Goal: Information Seeking & Learning: Understand process/instructions

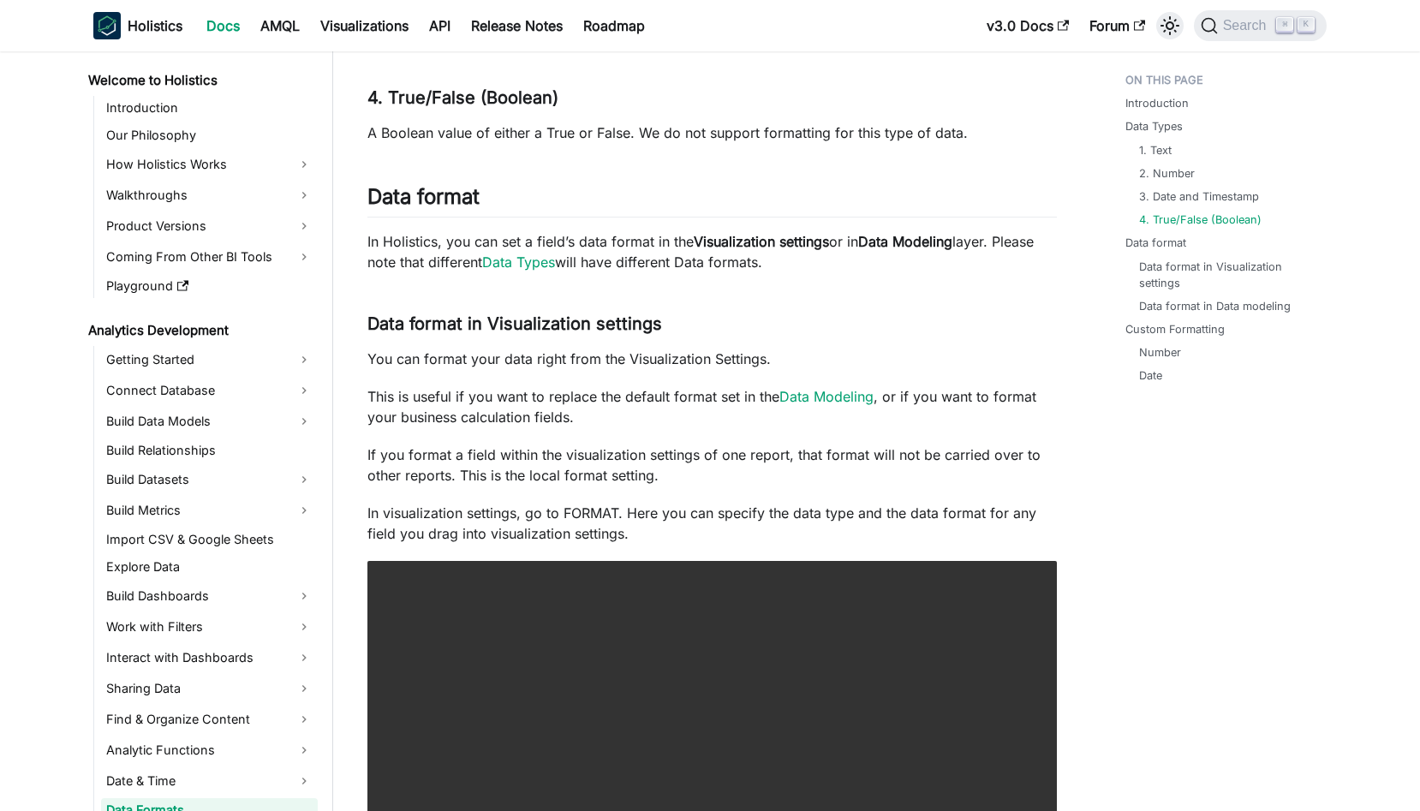
scroll to position [163, 0]
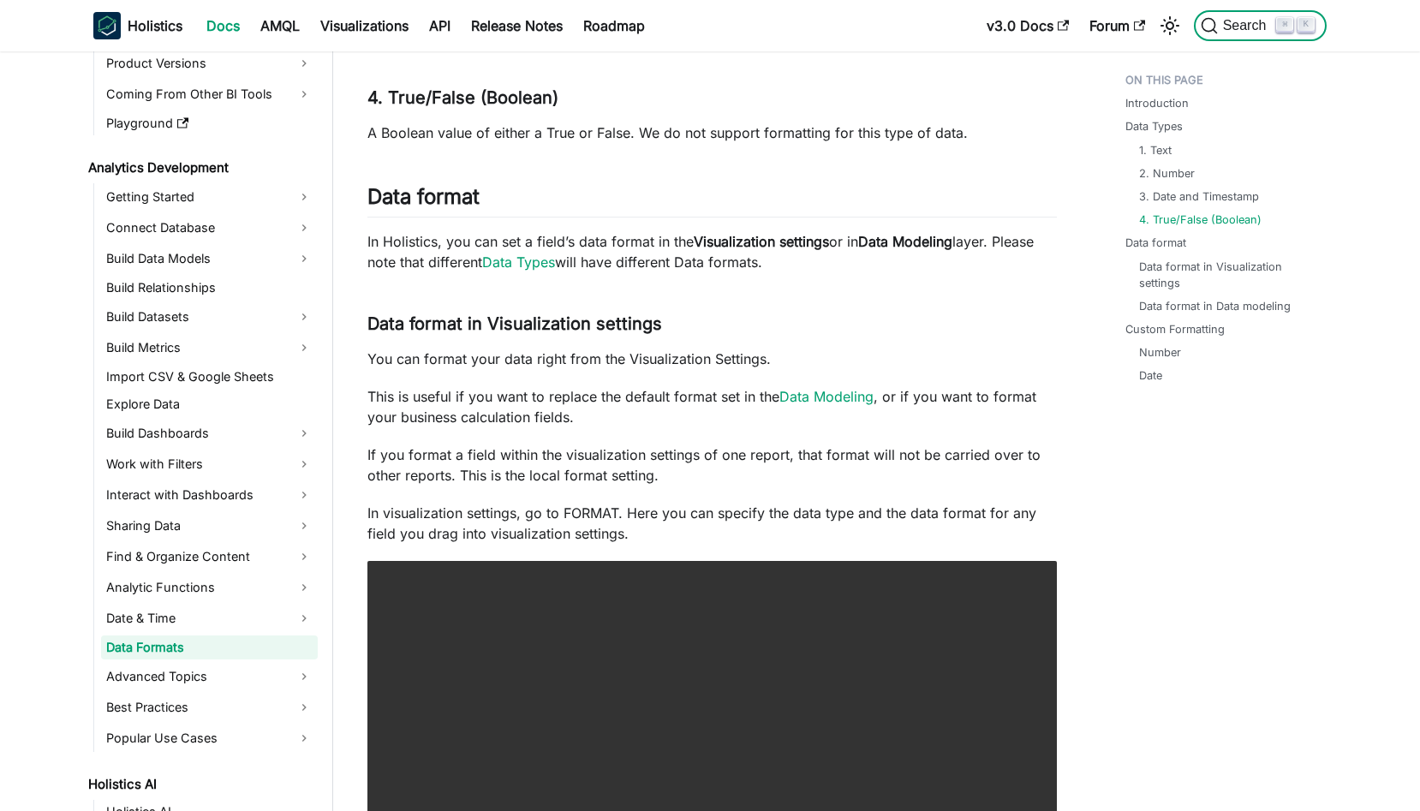
click at [1240, 24] on span "Search" at bounding box center [1247, 25] width 59 height 15
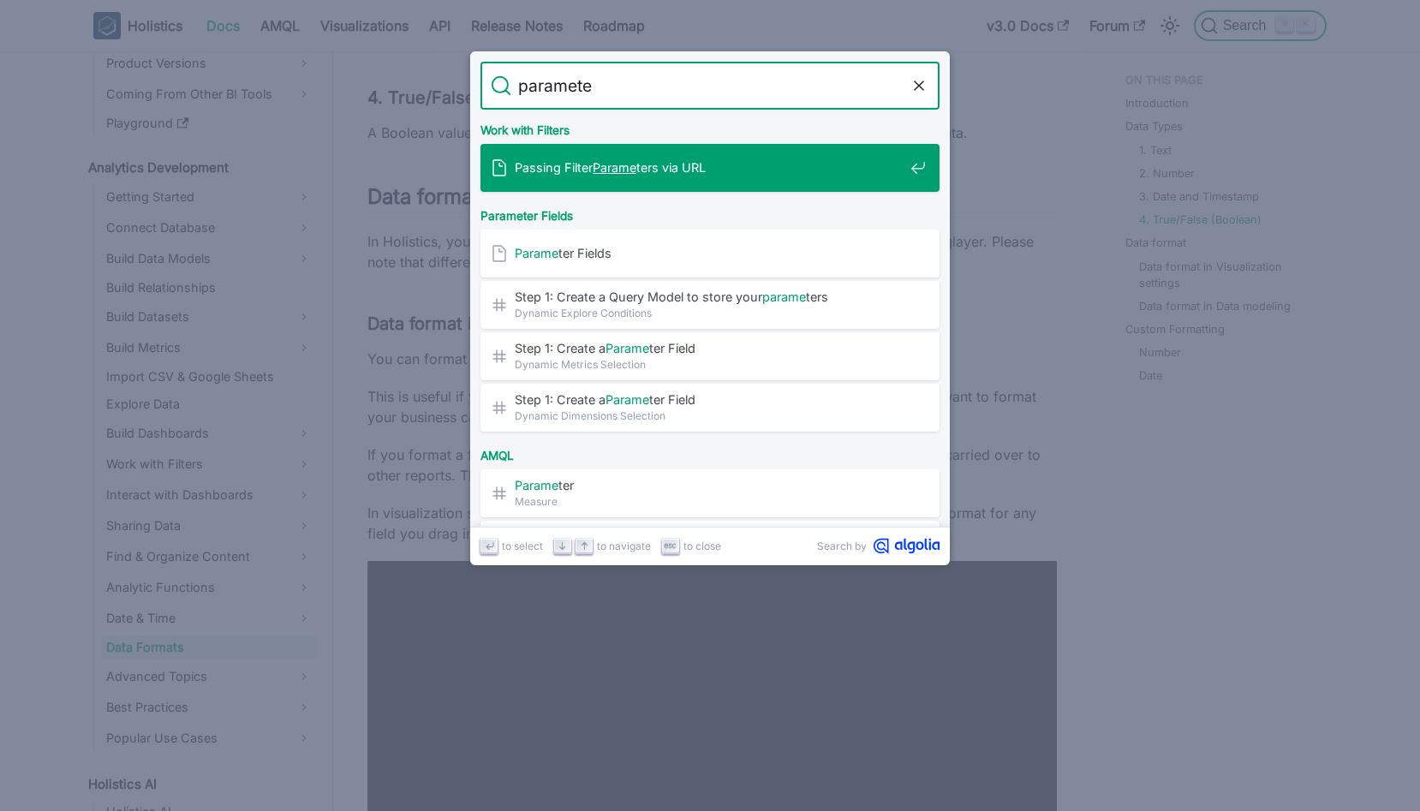
type input "parameter"
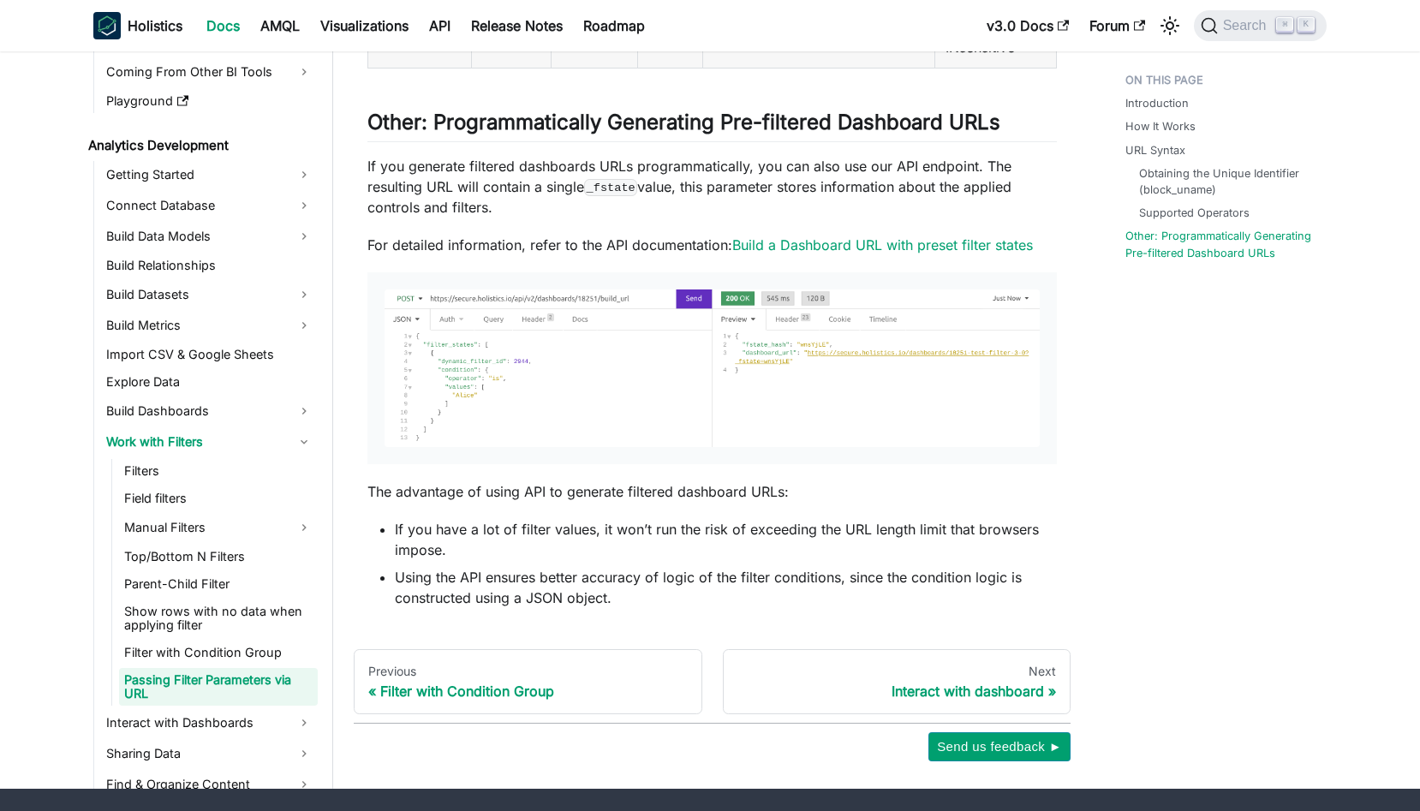
scroll to position [3587, 0]
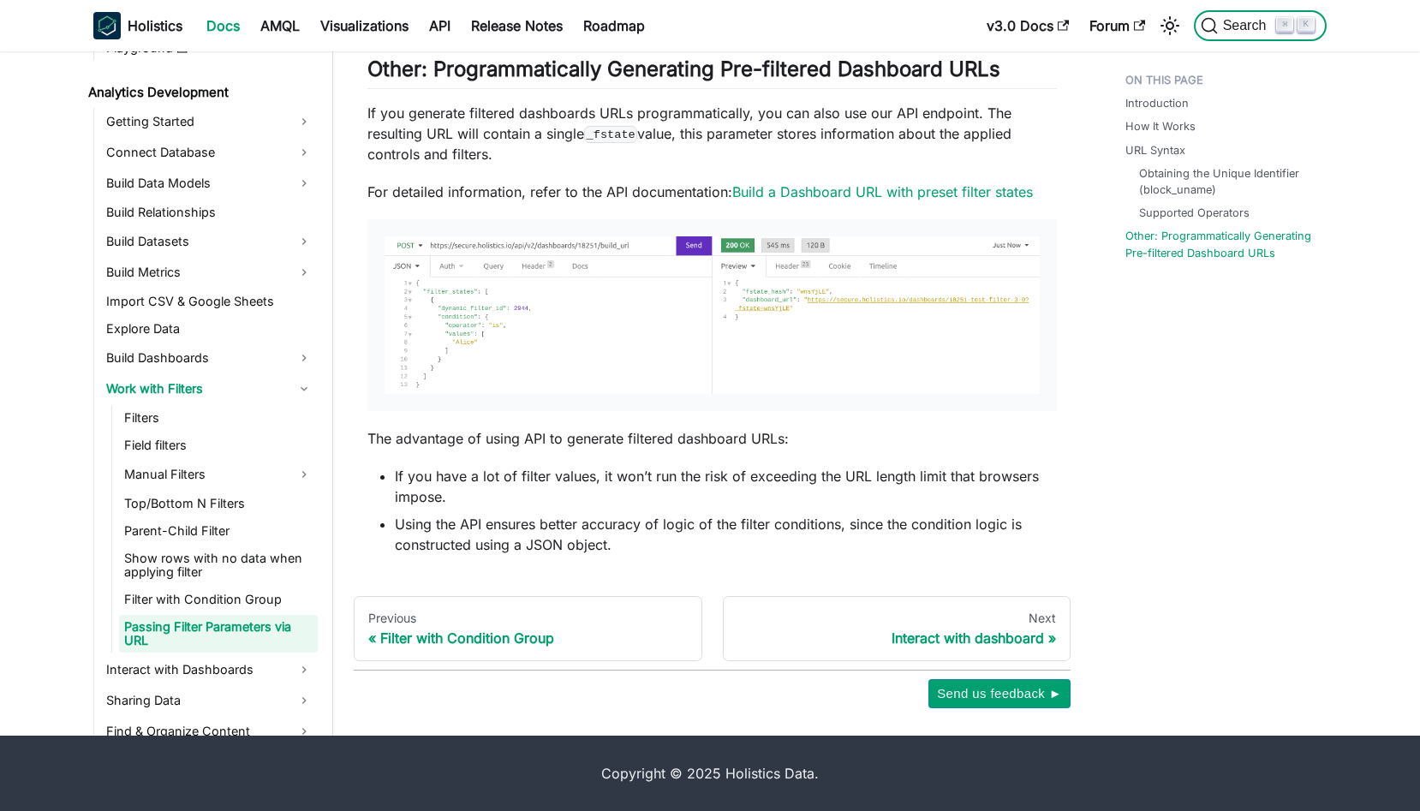
click at [1239, 18] on span "Search" at bounding box center [1247, 25] width 59 height 15
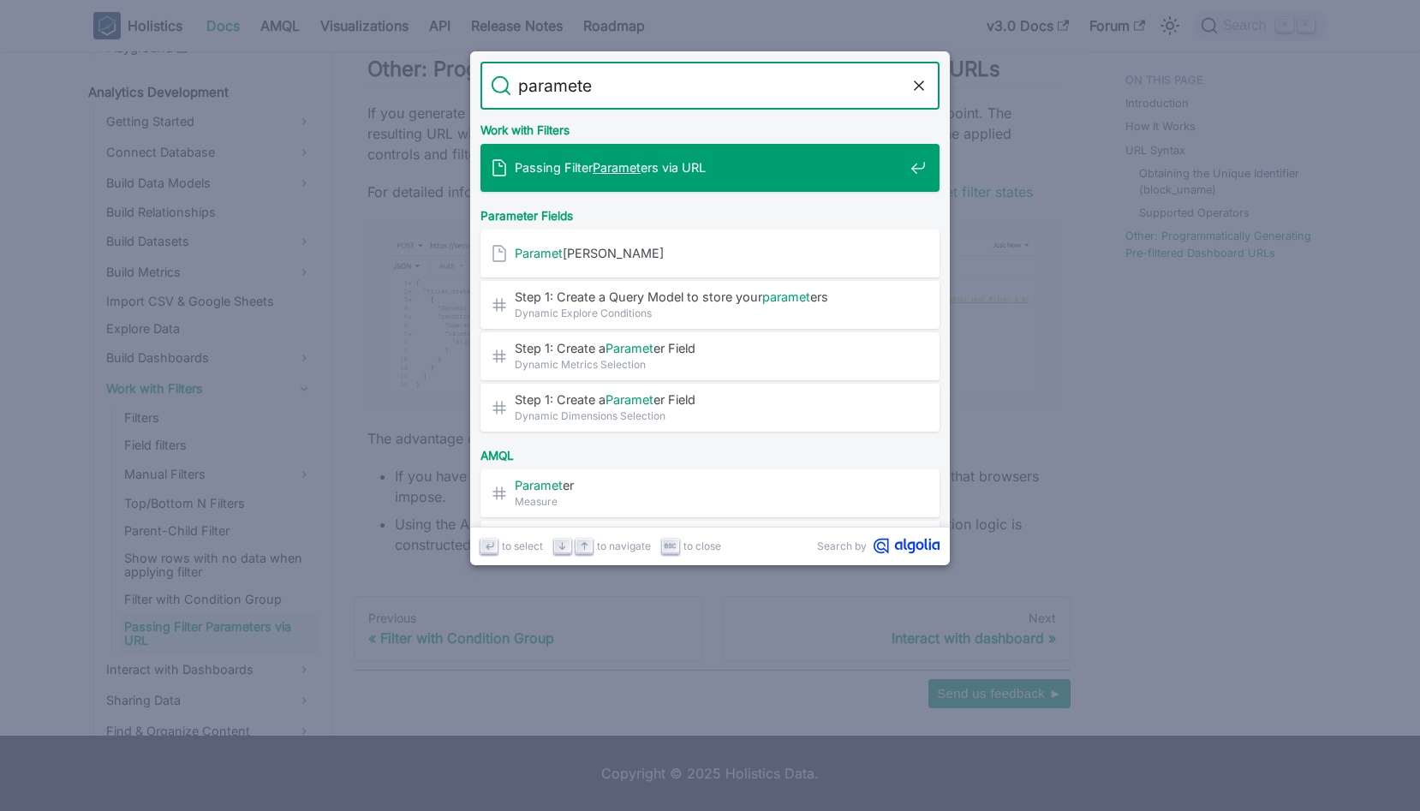
type input "parameter"
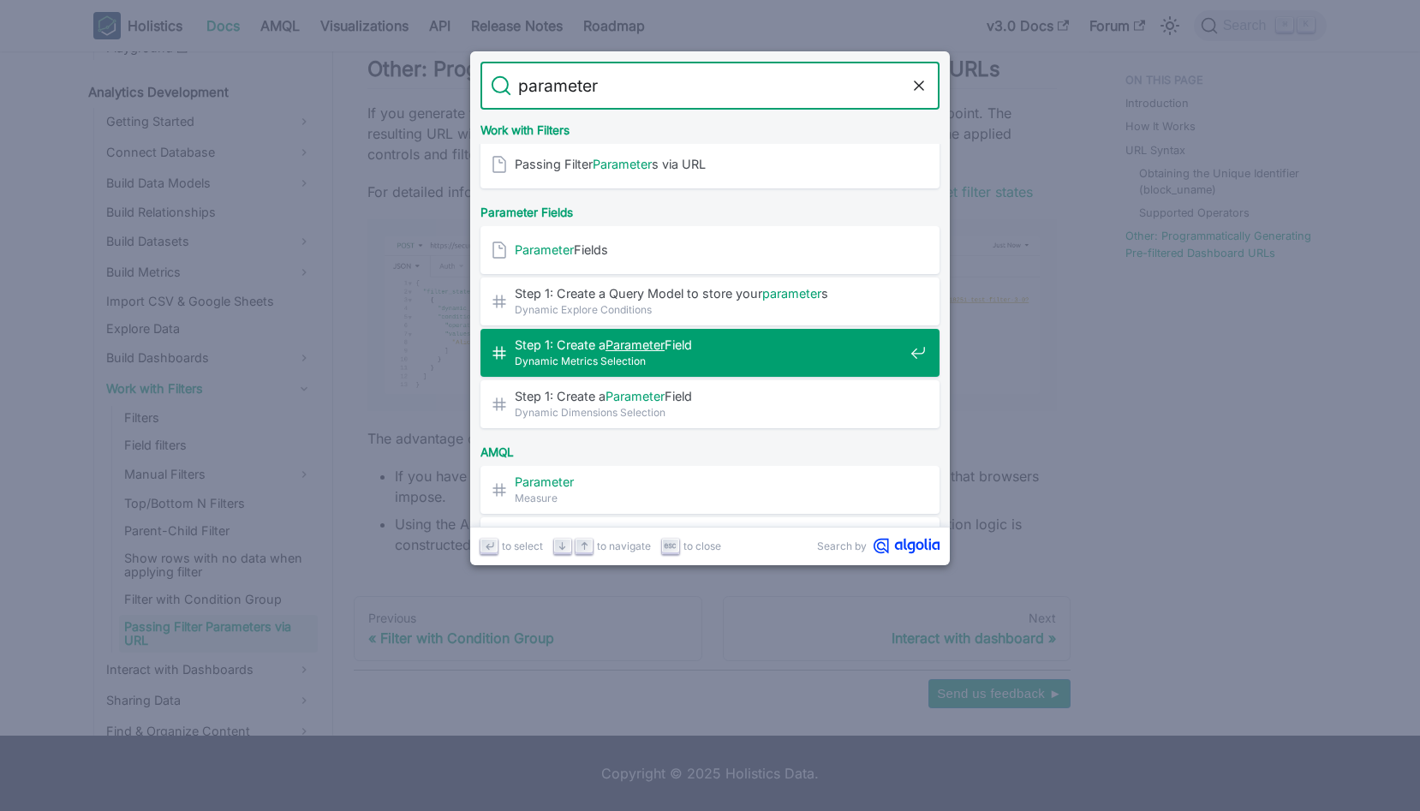
scroll to position [4, 0]
click at [857, 338] on span "Step 1: Create a Parameter Field​" at bounding box center [709, 344] width 389 height 16
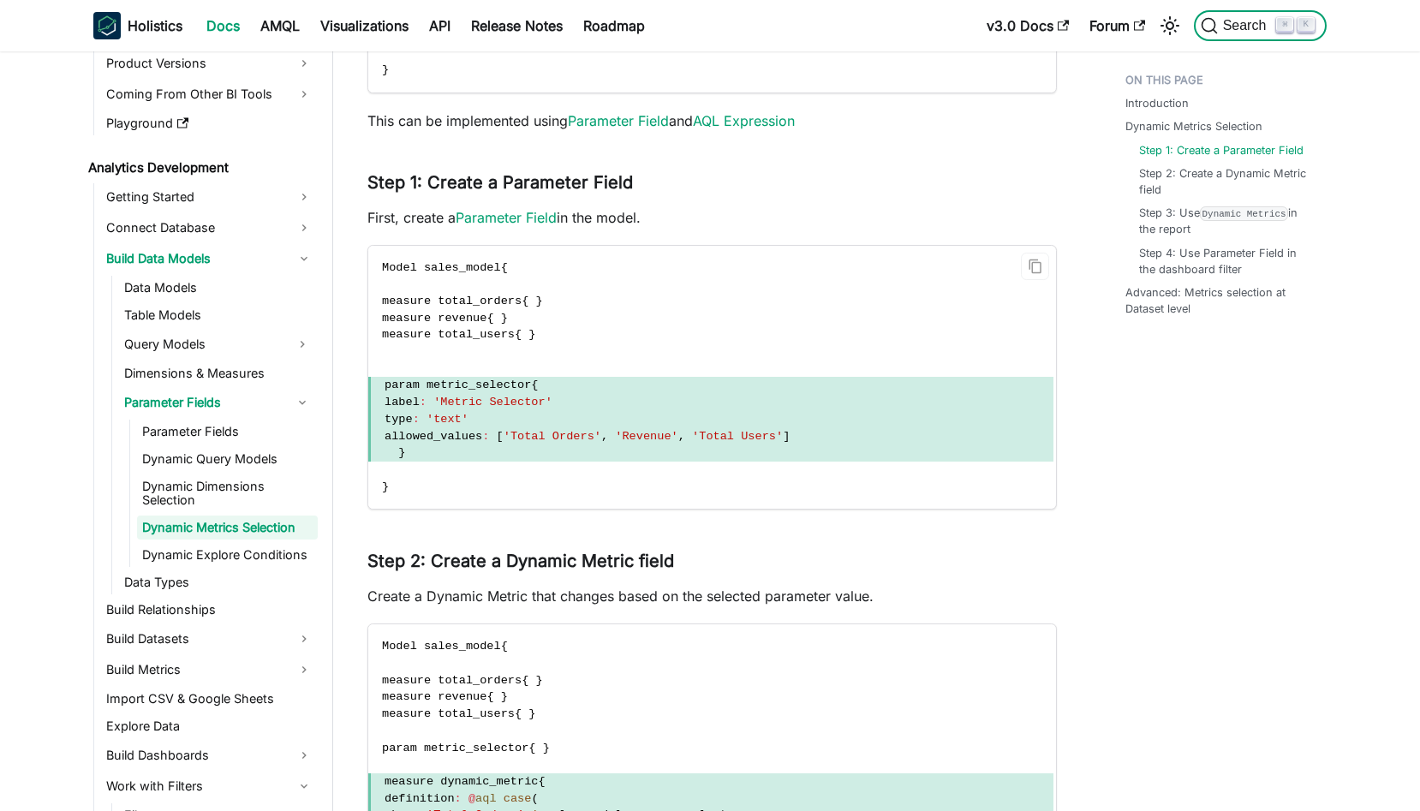
scroll to position [1505, 0]
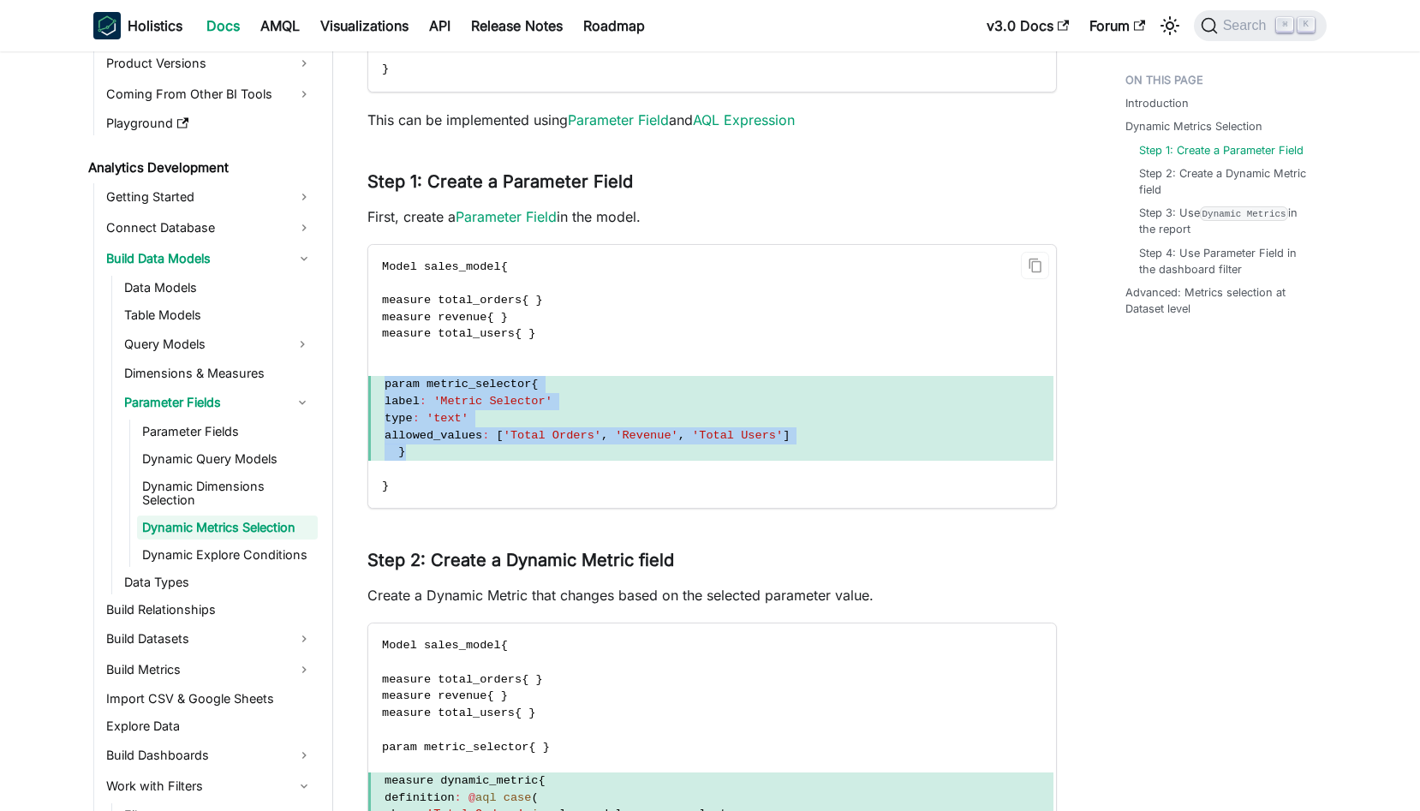
drag, startPoint x: 473, startPoint y: 450, endPoint x: 385, endPoint y: 388, distance: 107.6
click at [385, 388] on code "Model sales_model { measure total_orders { } measure revenue { } measure total_…" at bounding box center [710, 377] width 685 height 264
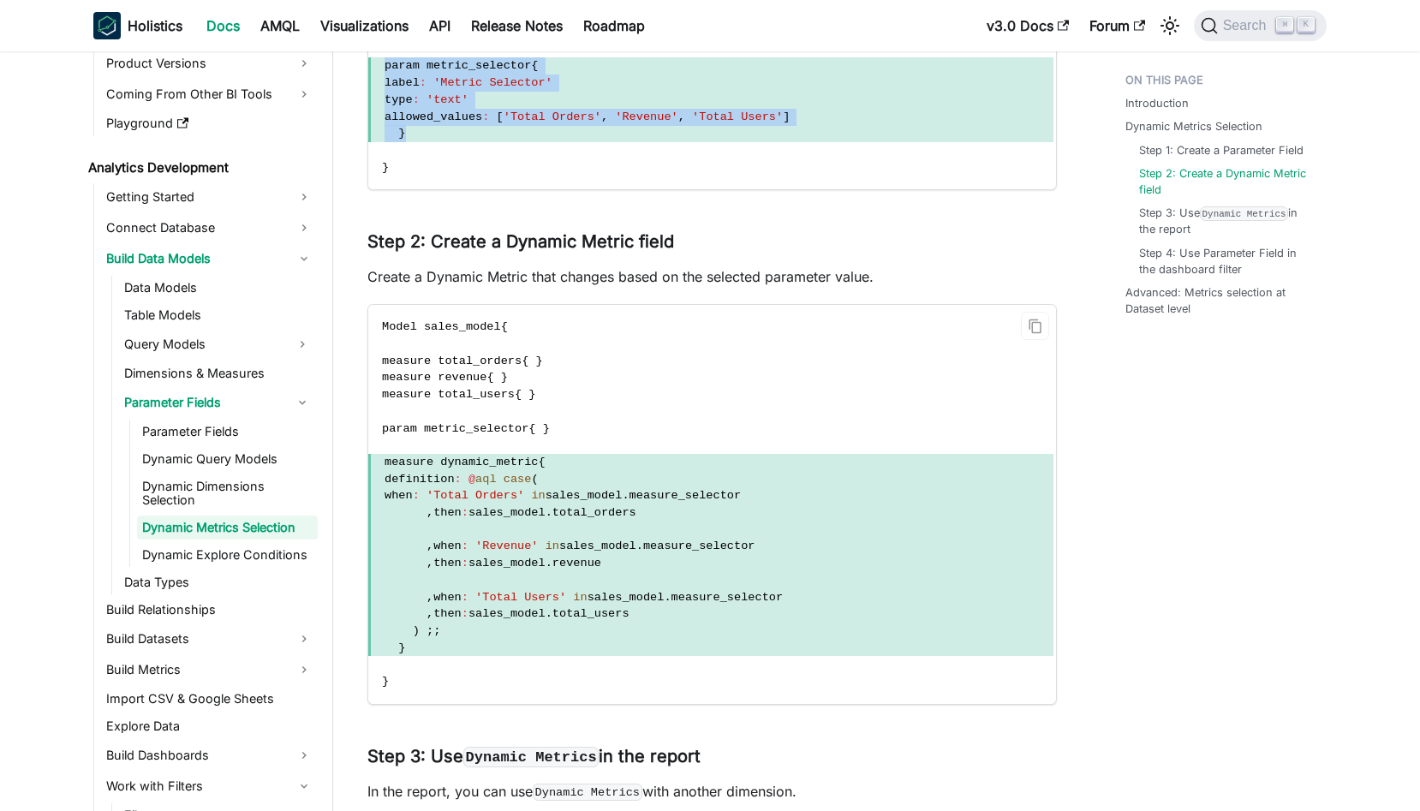
scroll to position [1827, 0]
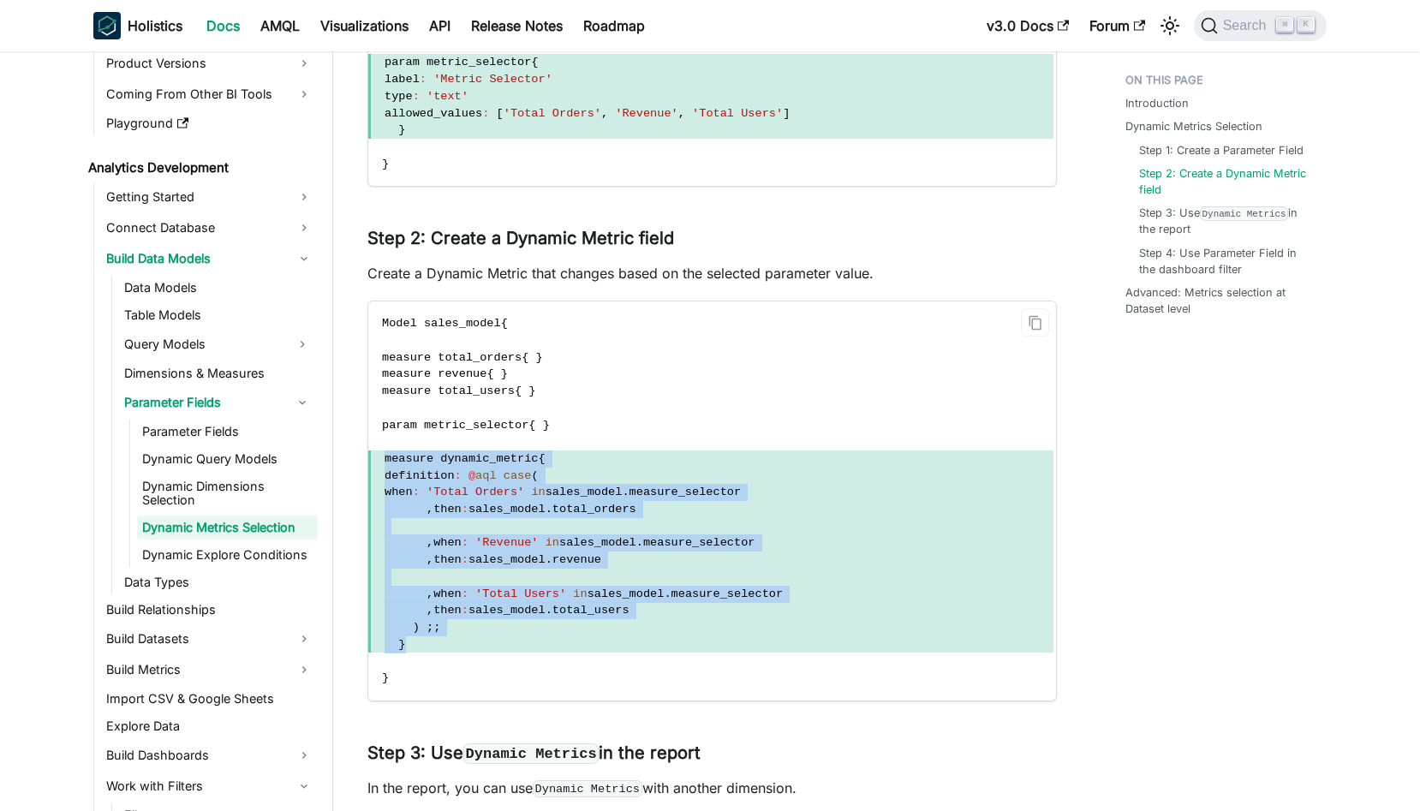
drag, startPoint x: 489, startPoint y: 651, endPoint x: 384, endPoint y: 460, distance: 218.0
click at [384, 460] on code "Model sales_model { measure total_orders { } measure revenue { } measure total_…" at bounding box center [710, 500] width 685 height 398
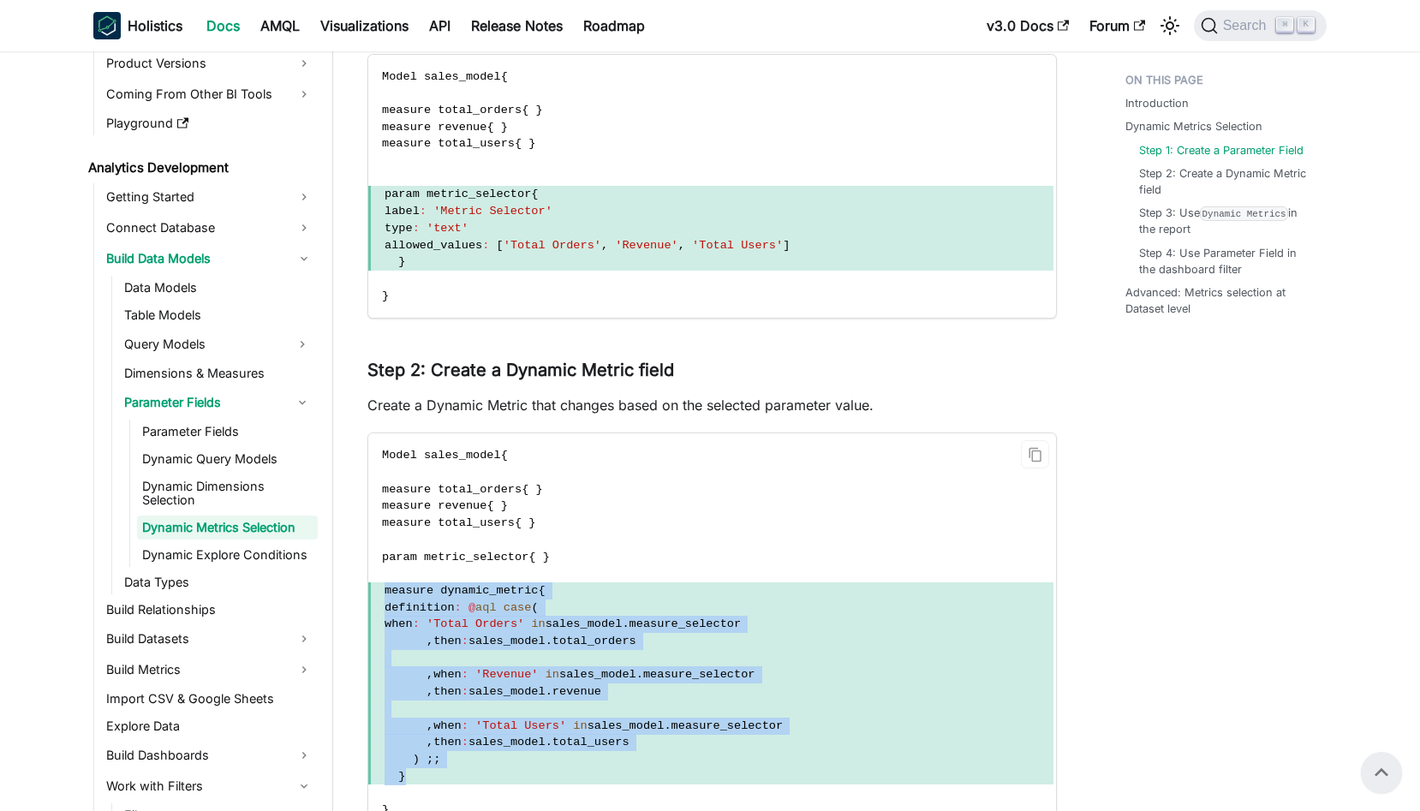
scroll to position [1660, 0]
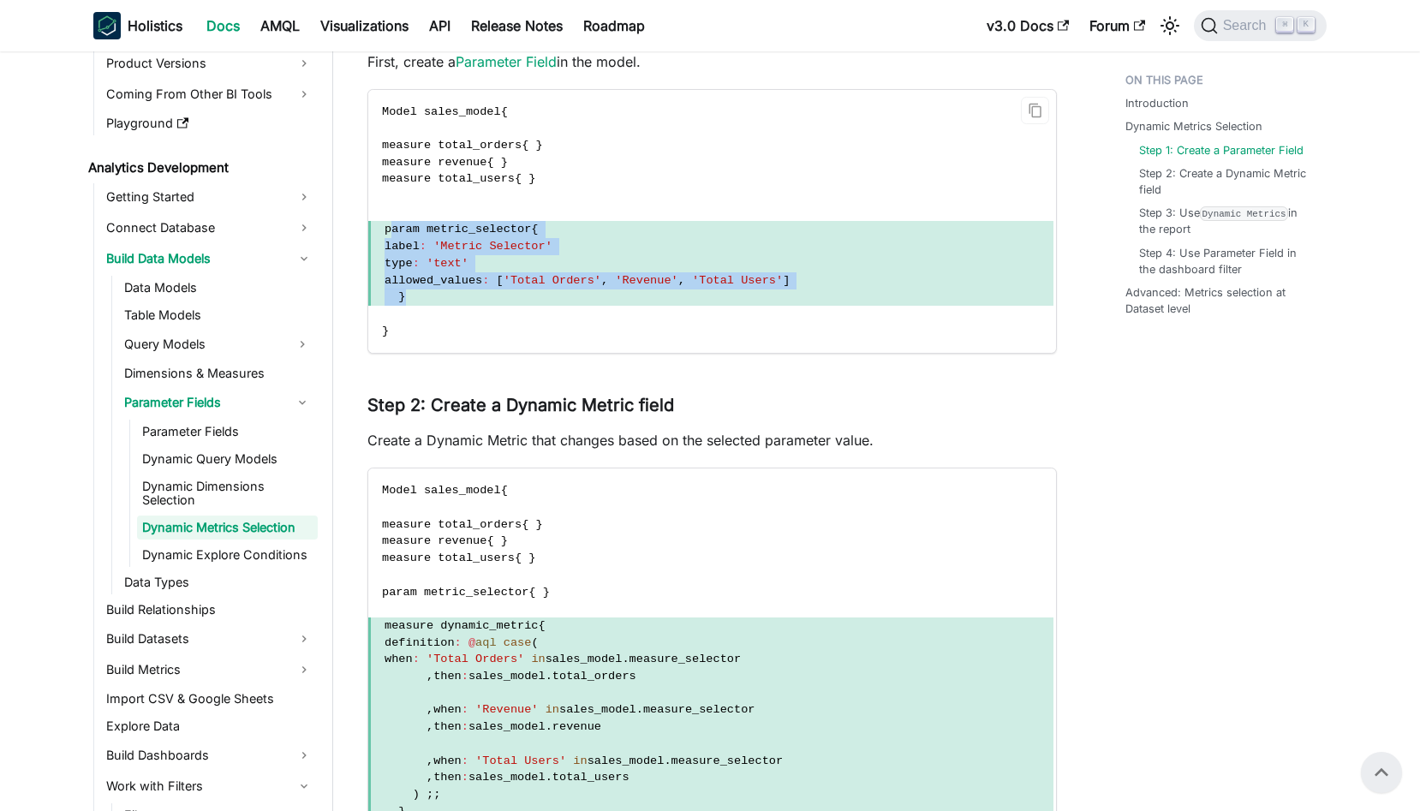
drag, startPoint x: 444, startPoint y: 299, endPoint x: 390, endPoint y: 236, distance: 82.6
click at [390, 236] on code "Model sales_model { measure total_orders { } measure revenue { } measure total_…" at bounding box center [710, 222] width 685 height 264
copy code "param metric_selector { label : 'Metric Selector' type : 'text' allowed_values …"
click at [586, 287] on span "allowed_values : [ 'Total Orders' , 'Revenue' , 'Total Users' ]" at bounding box center [710, 280] width 685 height 17
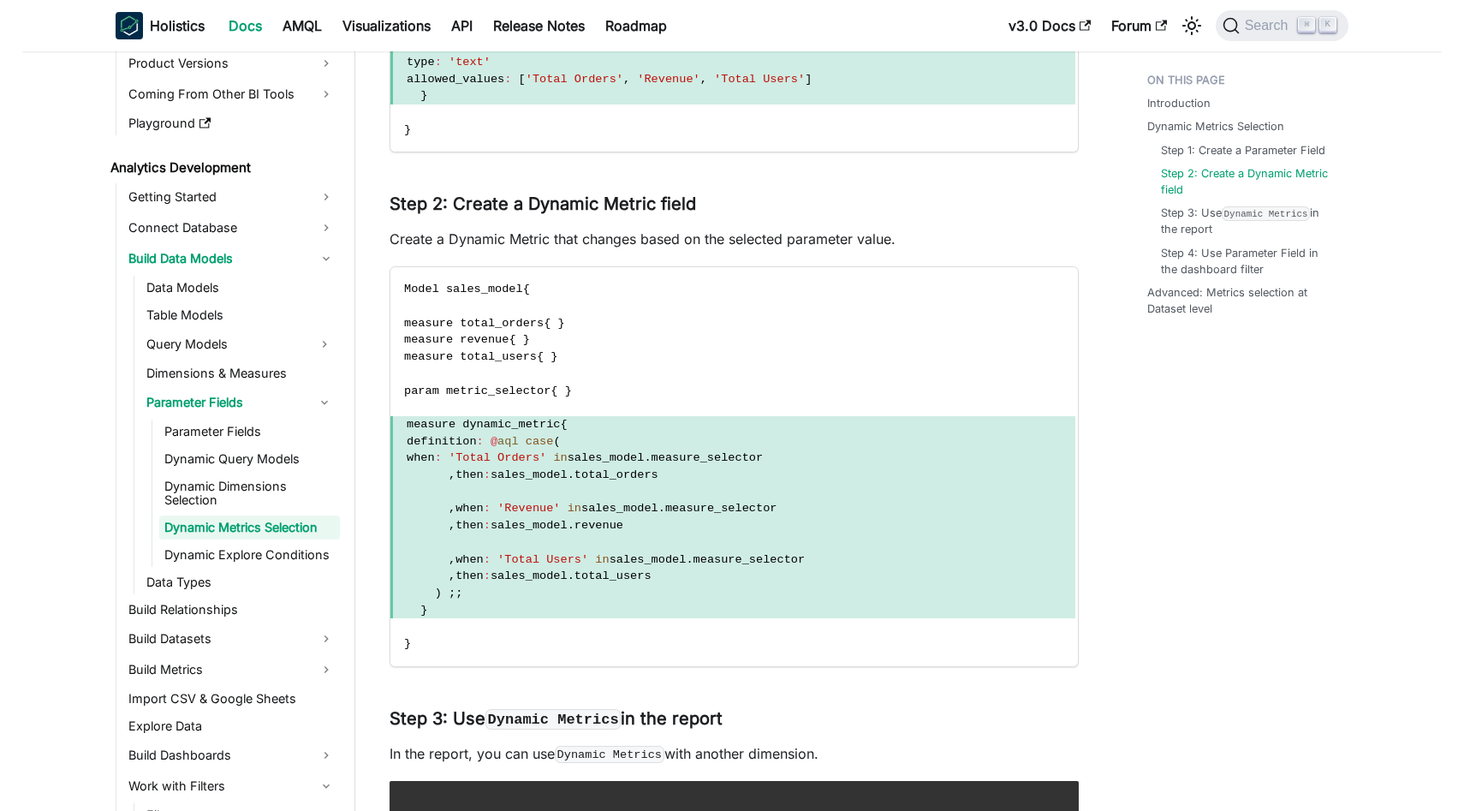
scroll to position [1867, 0]
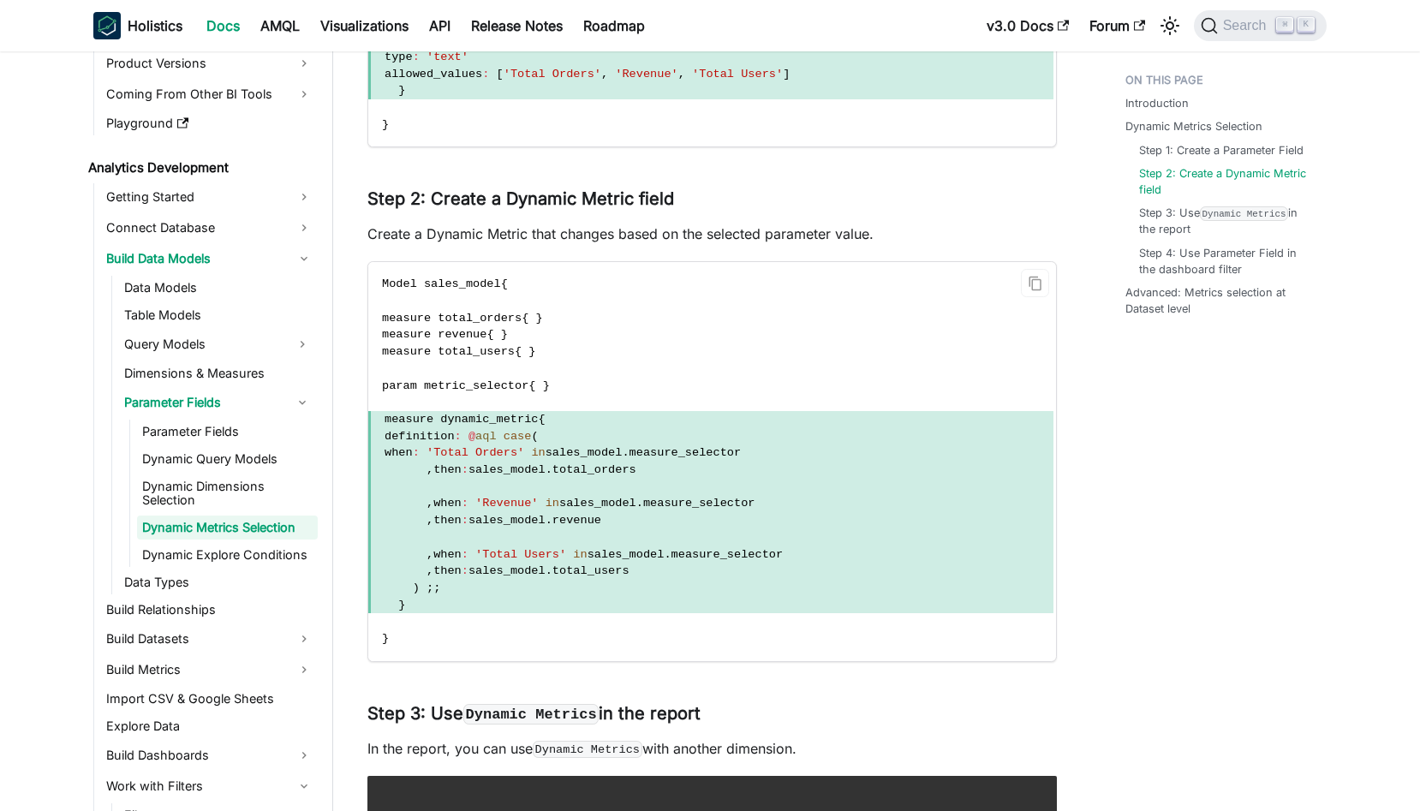
click at [472, 585] on span ") ; ;" at bounding box center [710, 588] width 685 height 17
click at [453, 595] on span ") ; ;" at bounding box center [710, 588] width 685 height 17
click at [430, 602] on span "}" at bounding box center [710, 605] width 685 height 17
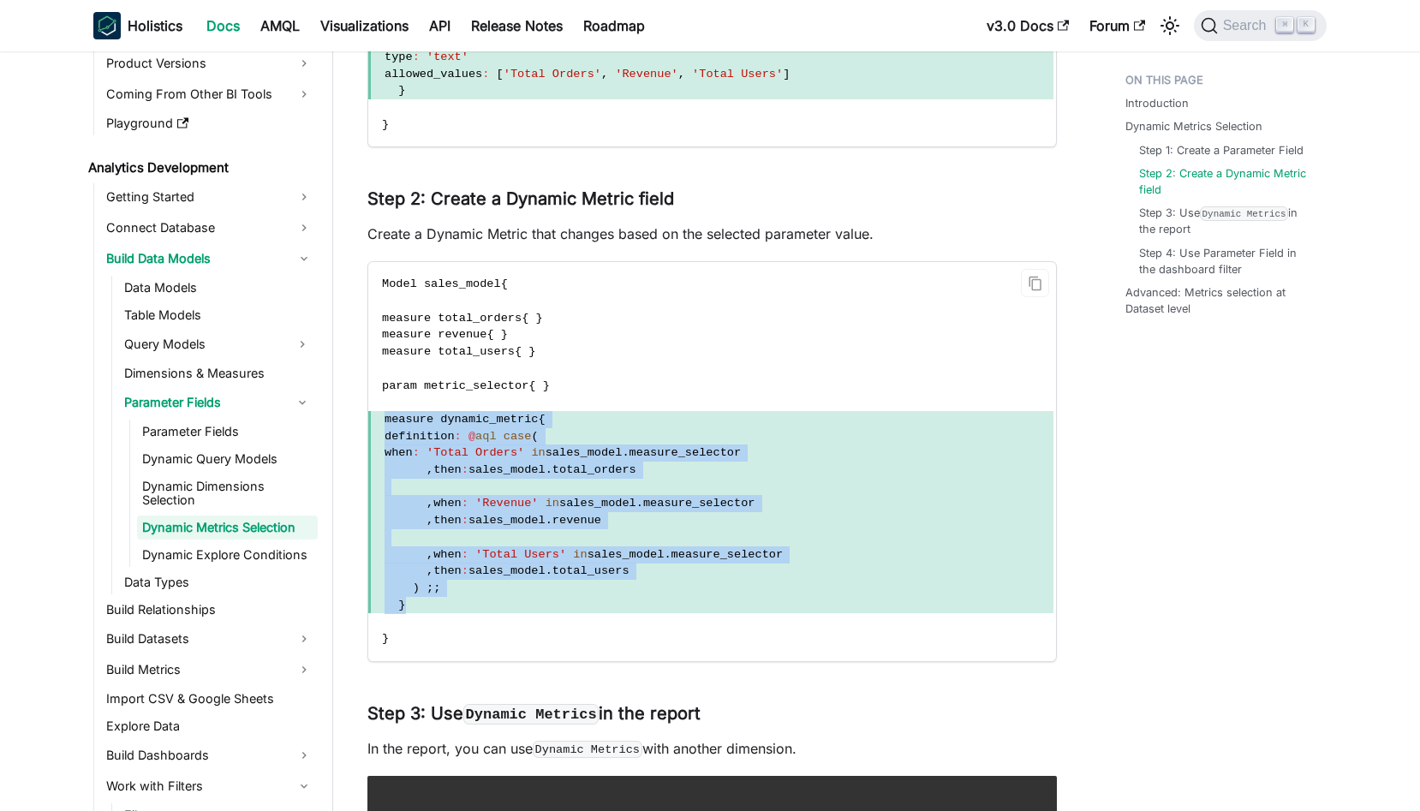
drag, startPoint x: 415, startPoint y: 603, endPoint x: 382, endPoint y: 414, distance: 191.3
click at [382, 414] on code "Model sales_model { measure total_orders { } measure revenue { } measure total_…" at bounding box center [710, 461] width 685 height 398
copy code "measure dynamic_metric { definition : @ aql case ( when : 'Total Orders' in sal…"
